Goal: Task Accomplishment & Management: Manage account settings

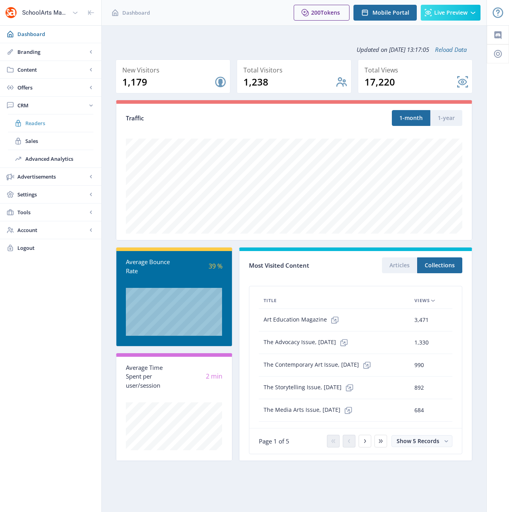
click at [38, 123] on span "Readers" at bounding box center [59, 123] width 68 height 8
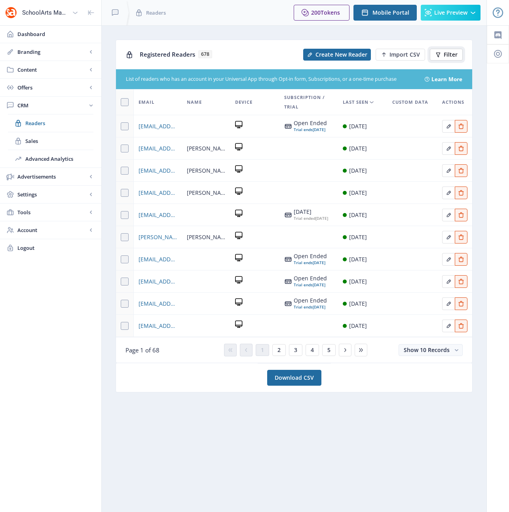
click at [453, 53] on span "Filter" at bounding box center [451, 54] width 14 height 6
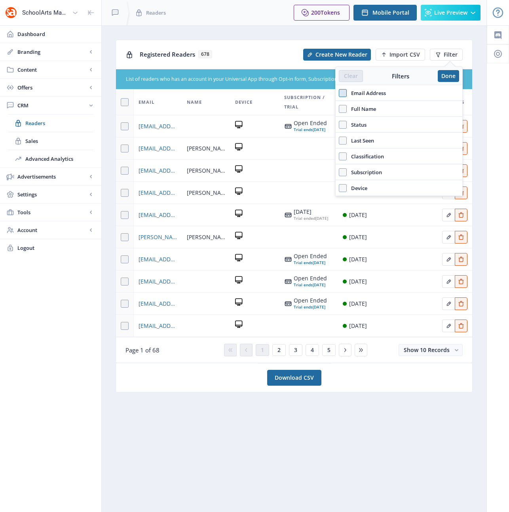
click at [341, 94] on span at bounding box center [343, 93] width 8 height 8
click at [339, 93] on input "Email Address" at bounding box center [339, 93] width 0 height 0
checkbox input "true"
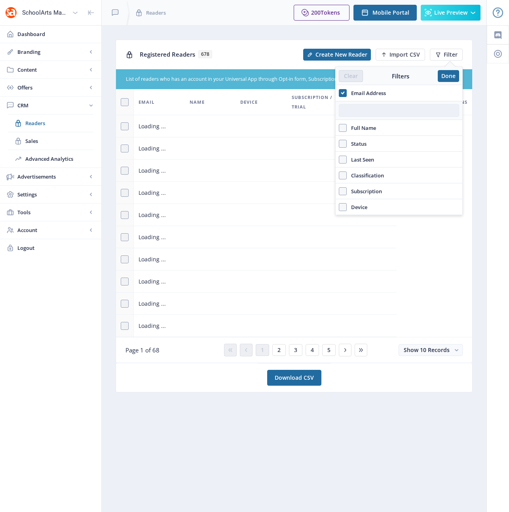
click at [367, 110] on input "text" at bounding box center [399, 110] width 120 height 13
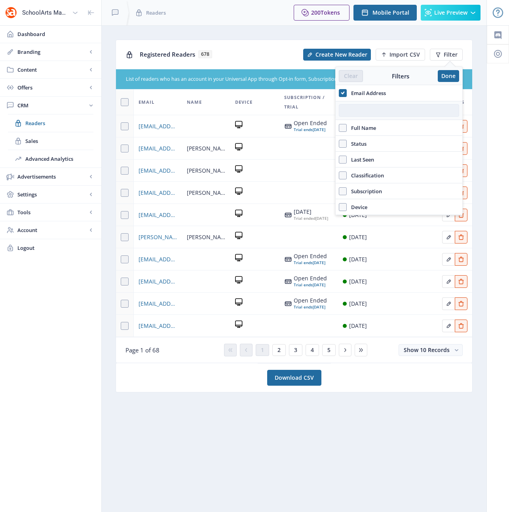
paste input "[EMAIL_ADDRESS][DOMAIN_NAME]"
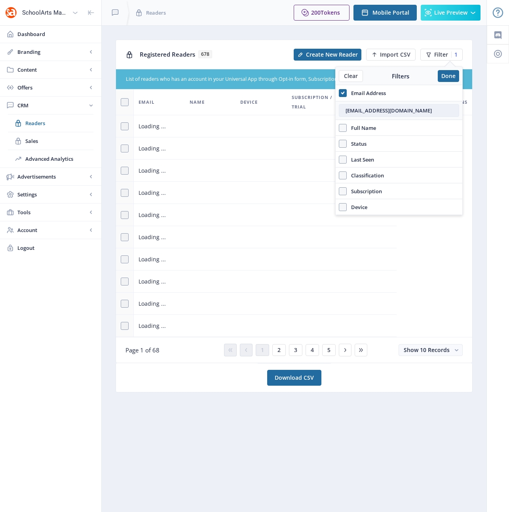
type input "[EMAIL_ADDRESS][DOMAIN_NAME]"
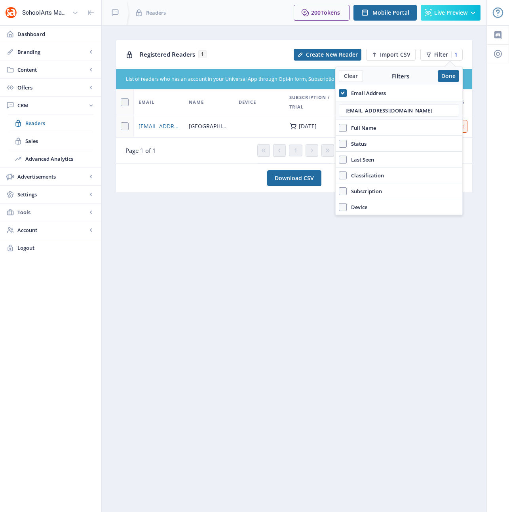
click at [253, 132] on td at bounding box center [259, 126] width 51 height 22
click at [446, 76] on button "Done" at bounding box center [448, 76] width 21 height 12
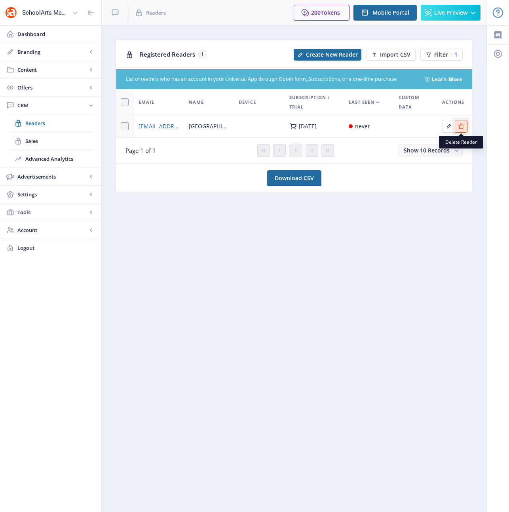
click at [462, 125] on icon "Edit page" at bounding box center [461, 126] width 6 height 6
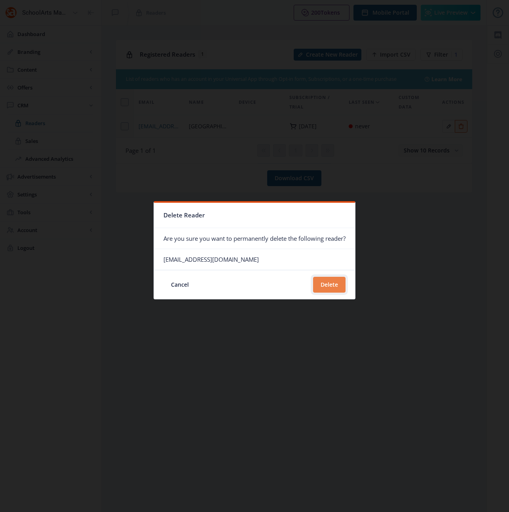
click at [332, 284] on button "Delete" at bounding box center [329, 285] width 32 height 16
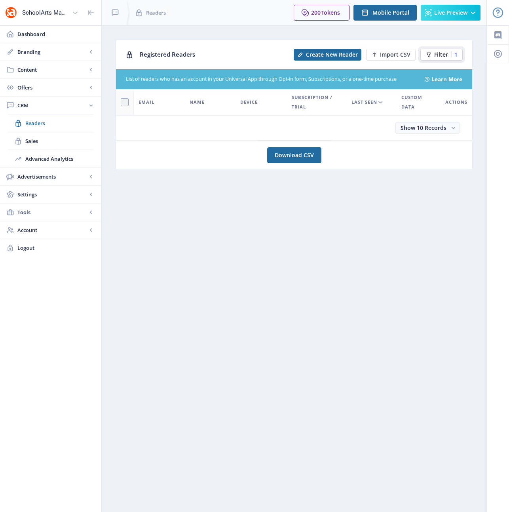
click at [459, 53] on button "Filter 1" at bounding box center [441, 55] width 42 height 12
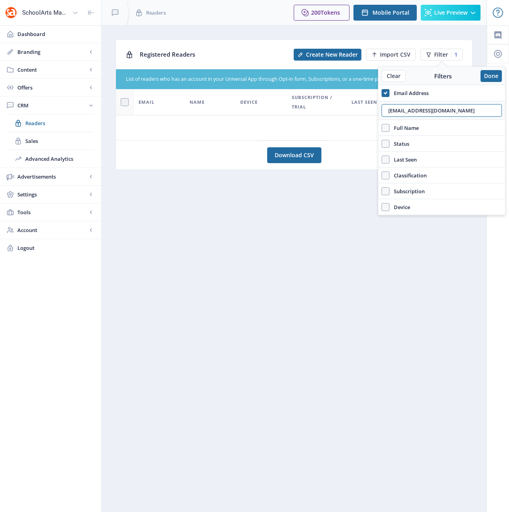
drag, startPoint x: 443, startPoint y: 110, endPoint x: 379, endPoint y: 111, distance: 63.7
click at [379, 111] on div "[EMAIL_ADDRESS][DOMAIN_NAME]" at bounding box center [441, 110] width 127 height 19
paste input "amanda_schaeffer@hboe"
type input "[EMAIL_ADDRESS][DOMAIN_NAME]"
click at [491, 76] on button "Done" at bounding box center [491, 76] width 21 height 12
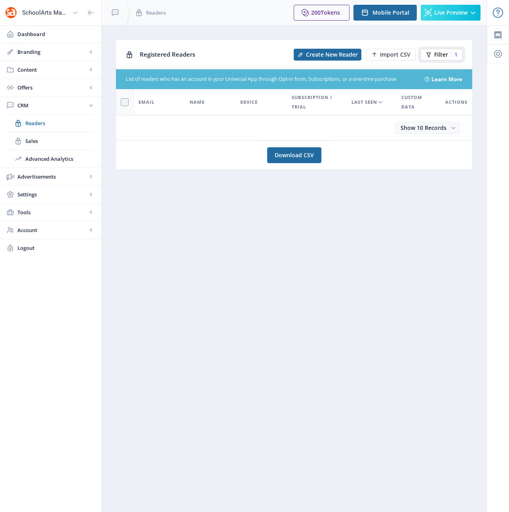
click at [443, 55] on span "Filter" at bounding box center [441, 54] width 14 height 6
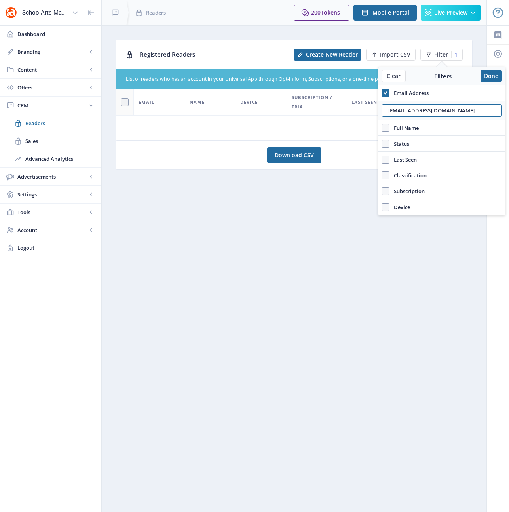
drag, startPoint x: 466, startPoint y: 109, endPoint x: 375, endPoint y: 114, distance: 91.6
click at [375, 114] on nb-layout "SchoolArts Magazine Dashboard Branding App Appearance Brand Brief Pages SEO Web…" at bounding box center [254, 256] width 509 height 512
drag, startPoint x: 464, startPoint y: 111, endPoint x: 388, endPoint y: 112, distance: 75.2
click at [388, 112] on input "[EMAIL_ADDRESS][DOMAIN_NAME]" at bounding box center [442, 110] width 120 height 13
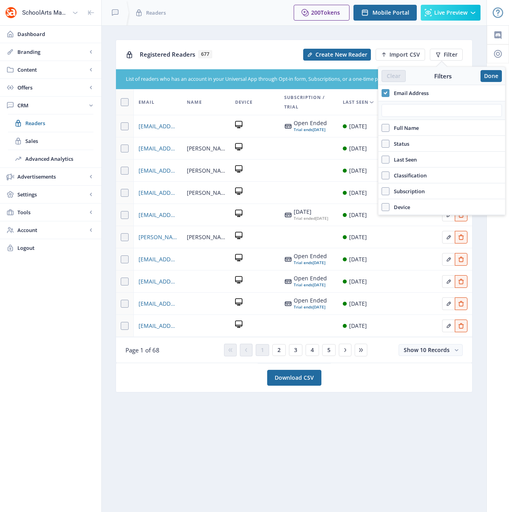
click at [386, 93] on icon at bounding box center [386, 93] width 4 height 8
click at [382, 93] on input "Email Address" at bounding box center [382, 93] width 0 height 0
checkbox input "false"
click at [385, 109] on span at bounding box center [386, 109] width 8 height 8
click at [382, 109] on input "Full Name" at bounding box center [382, 108] width 0 height 0
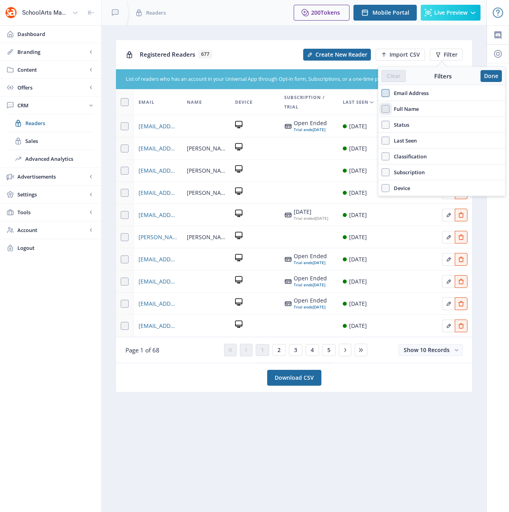
checkbox input "true"
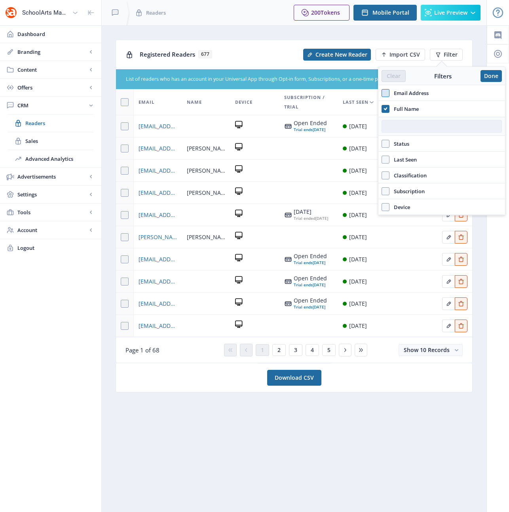
click at [419, 126] on input "text" at bounding box center [442, 126] width 120 height 13
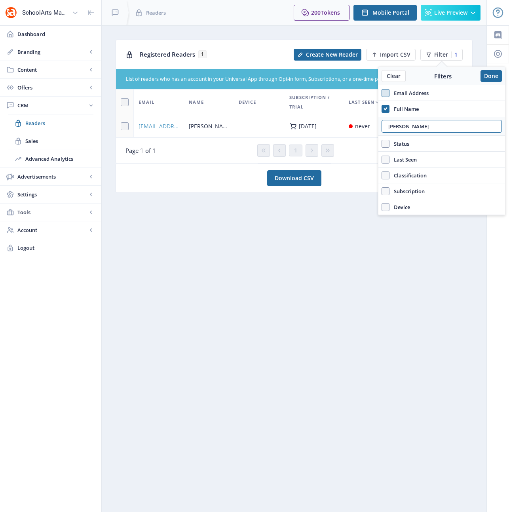
type input "[PERSON_NAME]"
click at [168, 126] on span "[EMAIL_ADDRESS][PERSON_NAME][DOMAIN_NAME]" at bounding box center [159, 126] width 41 height 9
